Goal: Use online tool/utility: Use online tool/utility

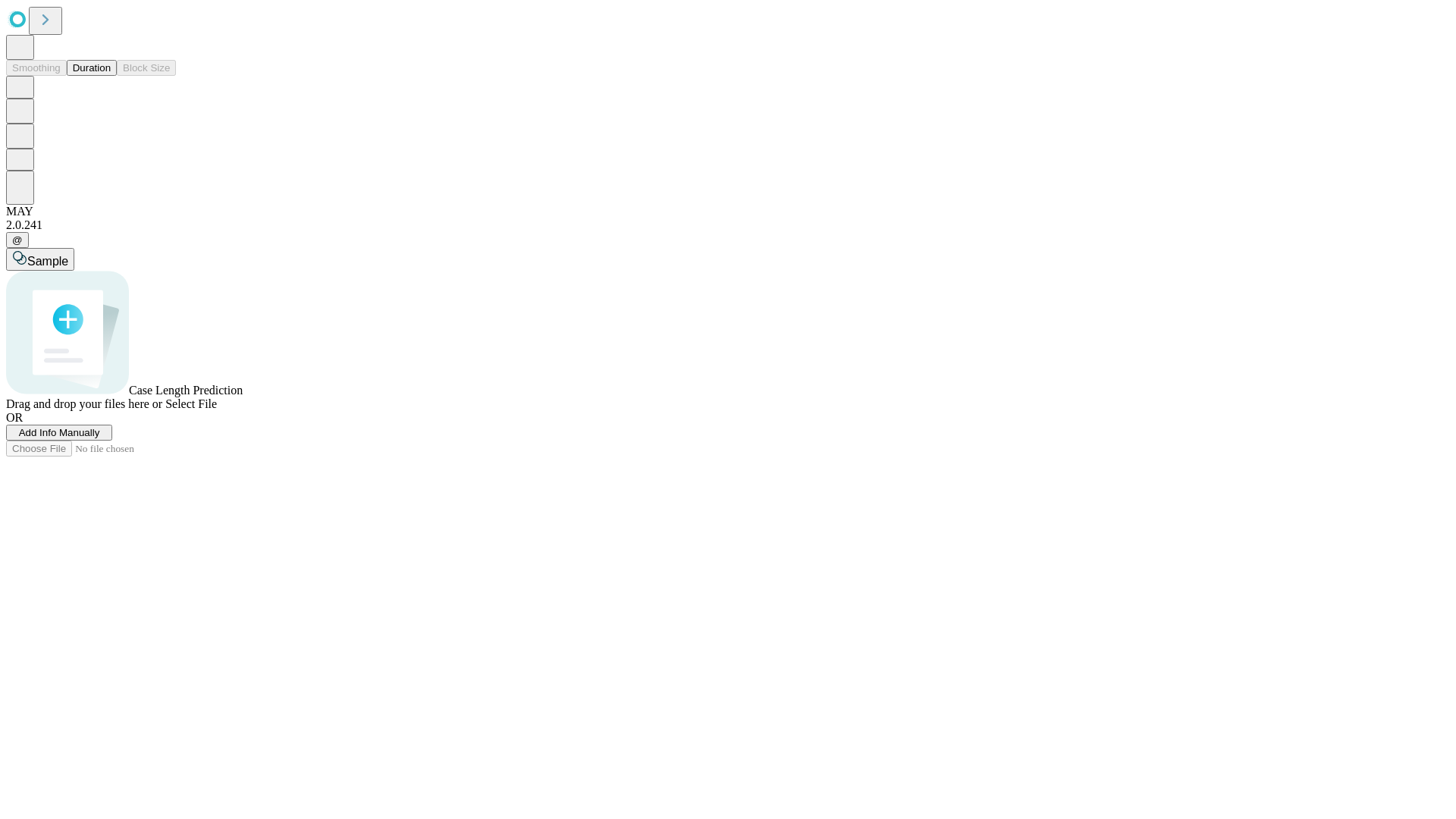
click at [217, 410] on span "Select File" at bounding box center [190, 403] width 51 height 13
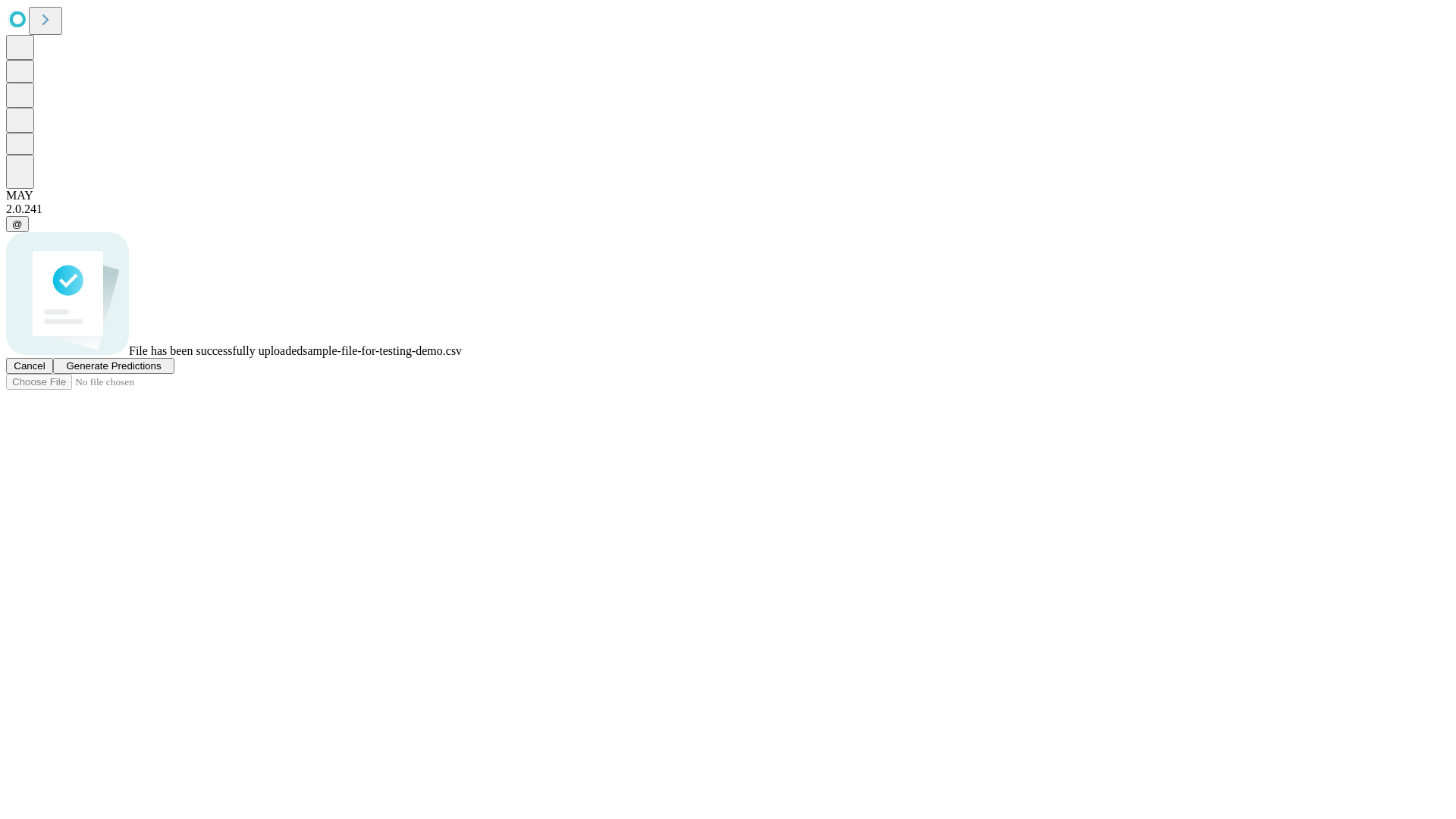
click at [160, 372] on span "Generate Predictions" at bounding box center [113, 366] width 95 height 12
